Goal: Transaction & Acquisition: Subscribe to service/newsletter

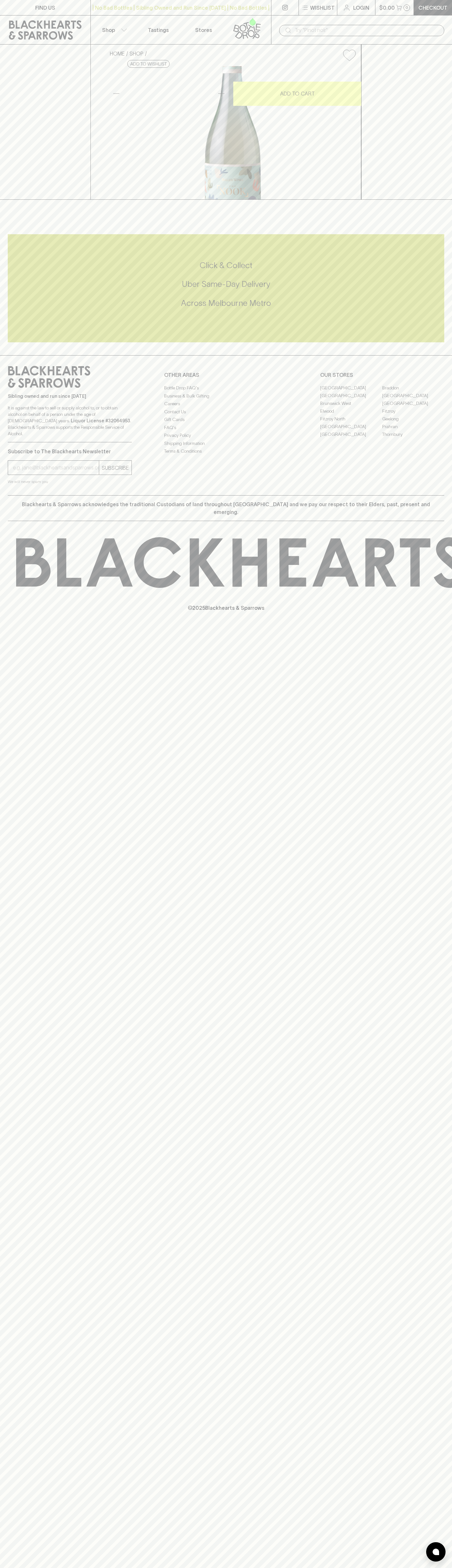
click at [269, 21] on link at bounding box center [249, 29] width 45 height 29
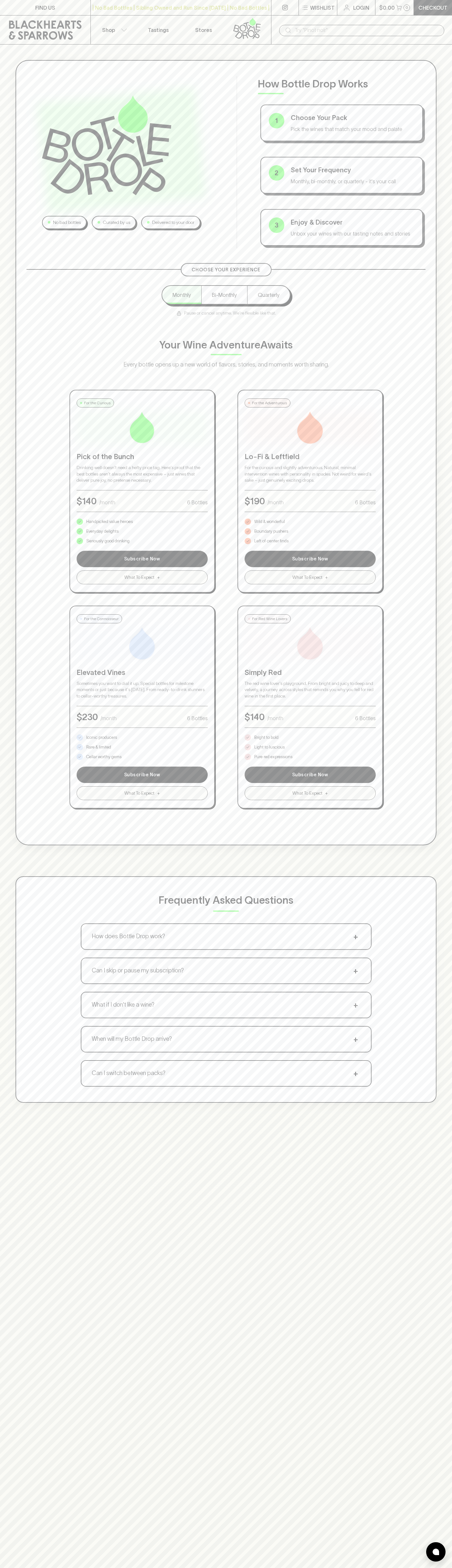
click at [445, 1097] on div "No bad bottles Curated by us Delivered to your door How Bottle Drop Works 1 Cho…" at bounding box center [226, 581] width 452 height 1074
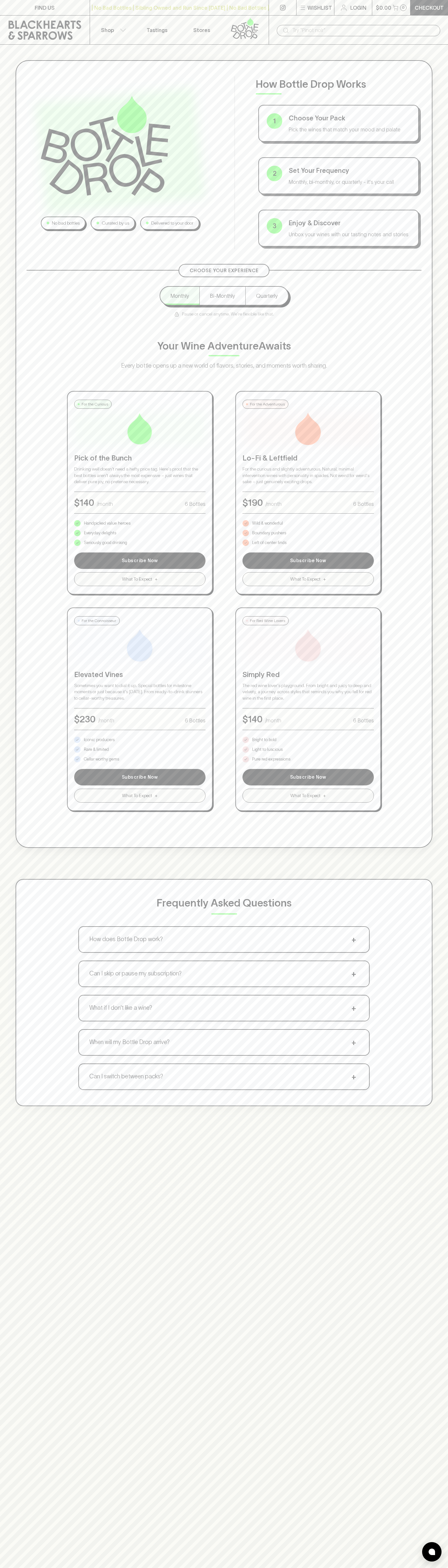
click at [26, 1572] on html "FIND US | No Bad Bottles | Sibling Owned and Run Since 2006 | No Bad Bottles | …" at bounding box center [224, 1014] width 448 height 2028
click at [14, 486] on div "No bad bottles Curated by us Delivered to your door How Bottle Drop Works 1 Cho…" at bounding box center [224, 583] width 448 height 1077
click at [264, 740] on p "Bright to bold" at bounding box center [264, 739] width 24 height 7
